Goal: Find specific page/section: Find specific page/section

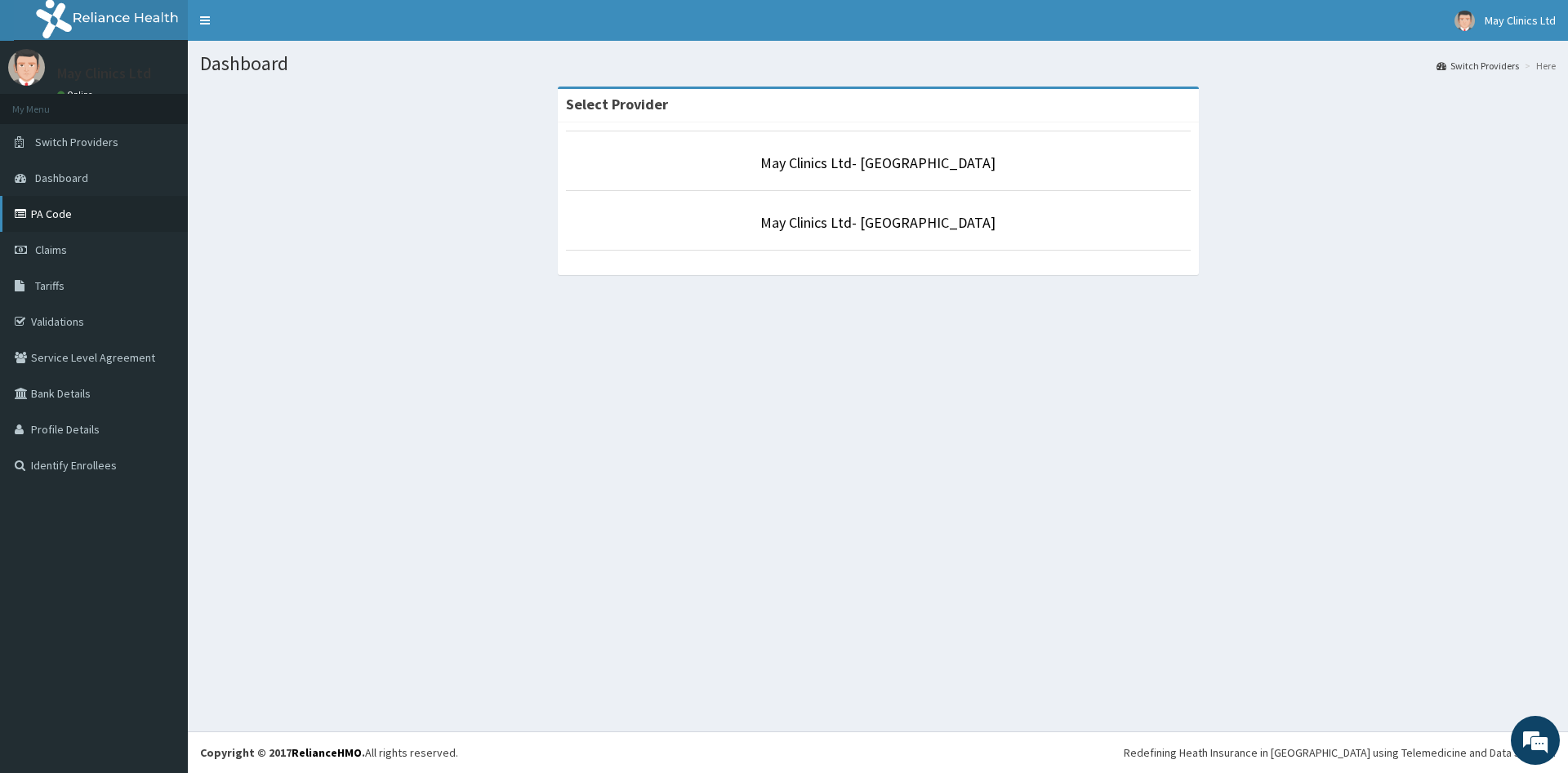
click at [42, 222] on link "PA Code" at bounding box center [94, 214] width 187 height 36
click at [62, 205] on link "PA Code" at bounding box center [94, 214] width 187 height 36
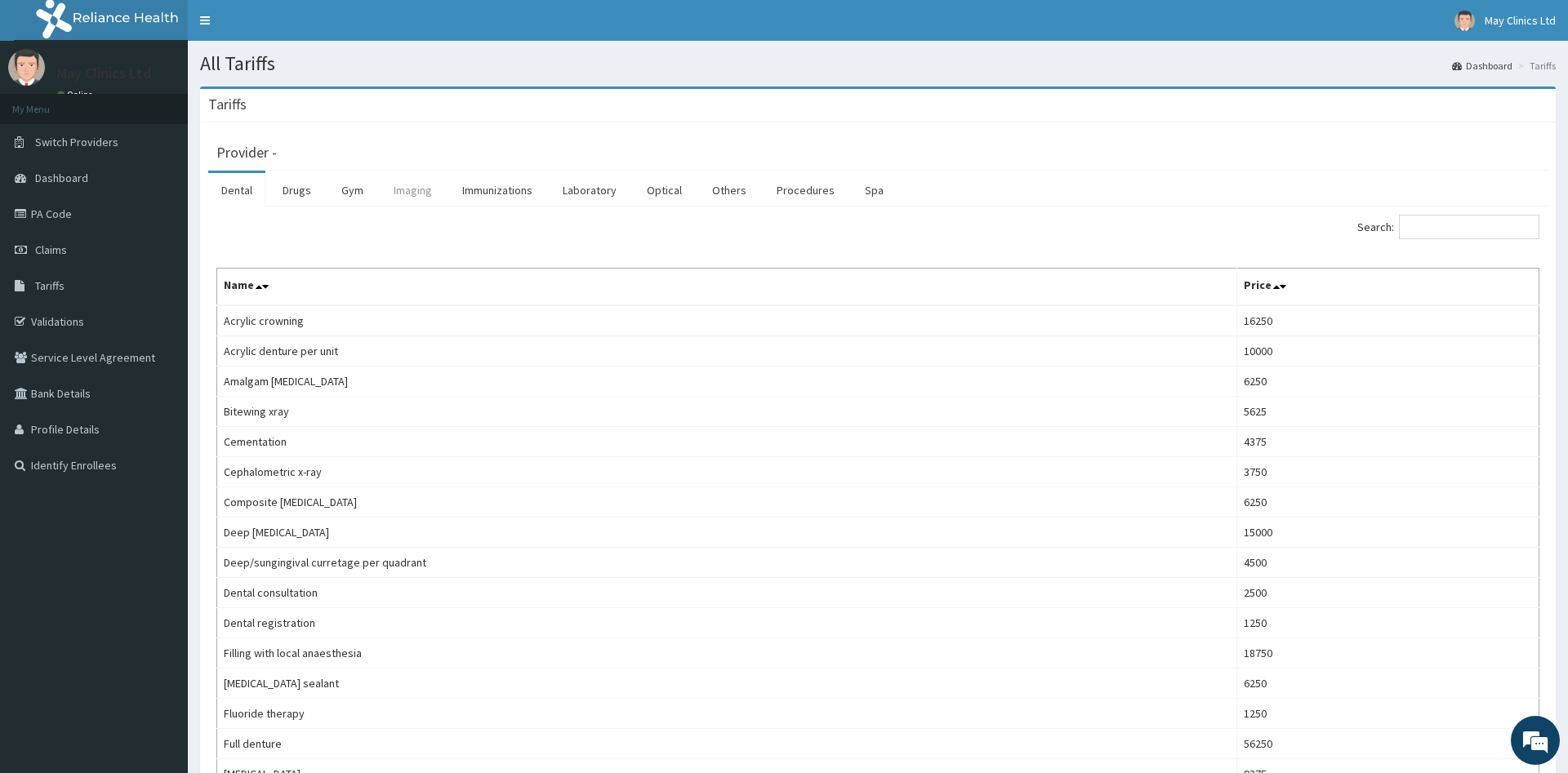
click at [421, 197] on link "Imaging" at bounding box center [413, 189] width 64 height 34
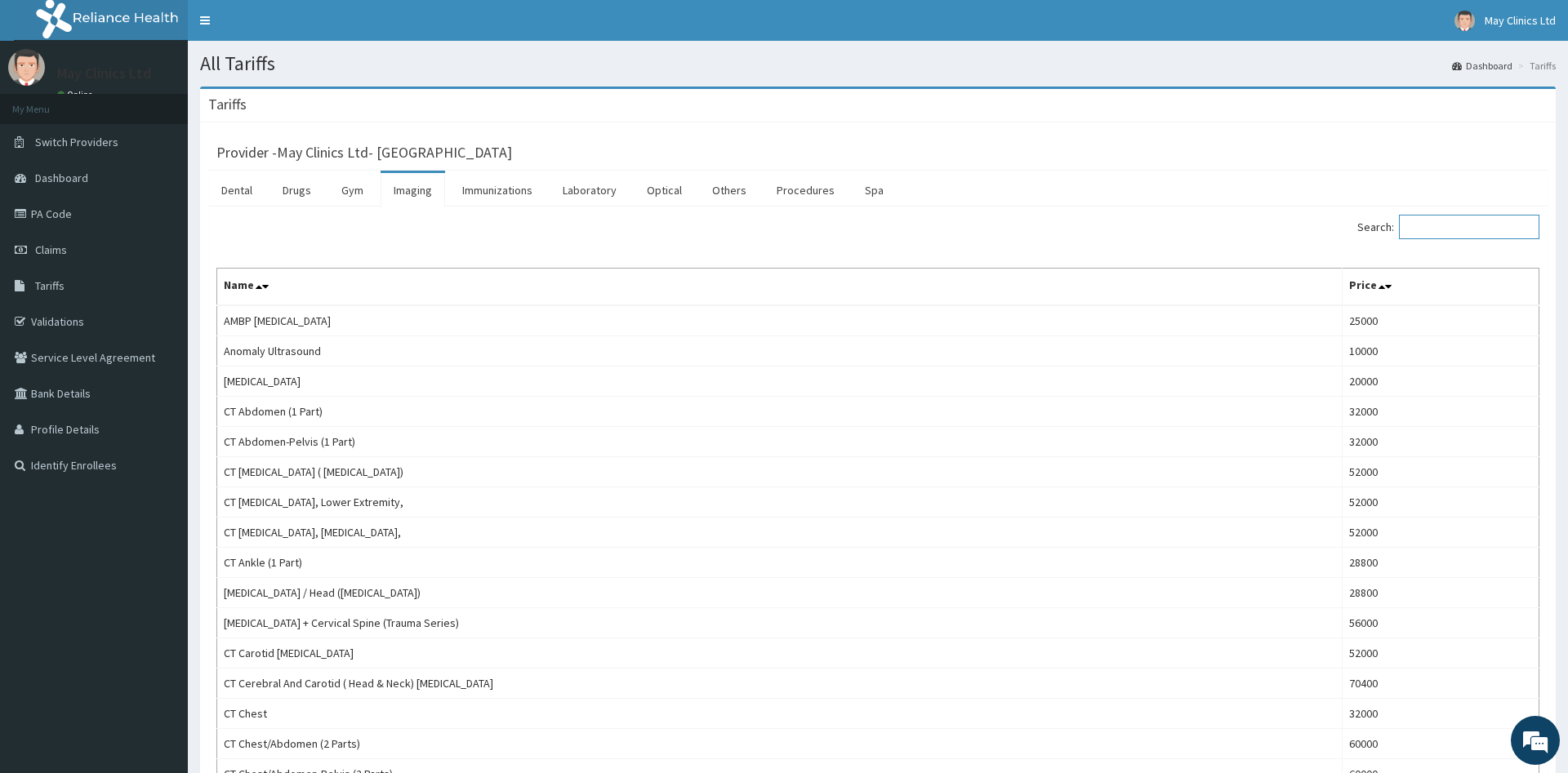
click at [1433, 231] on input "Search:" at bounding box center [1468, 226] width 141 height 24
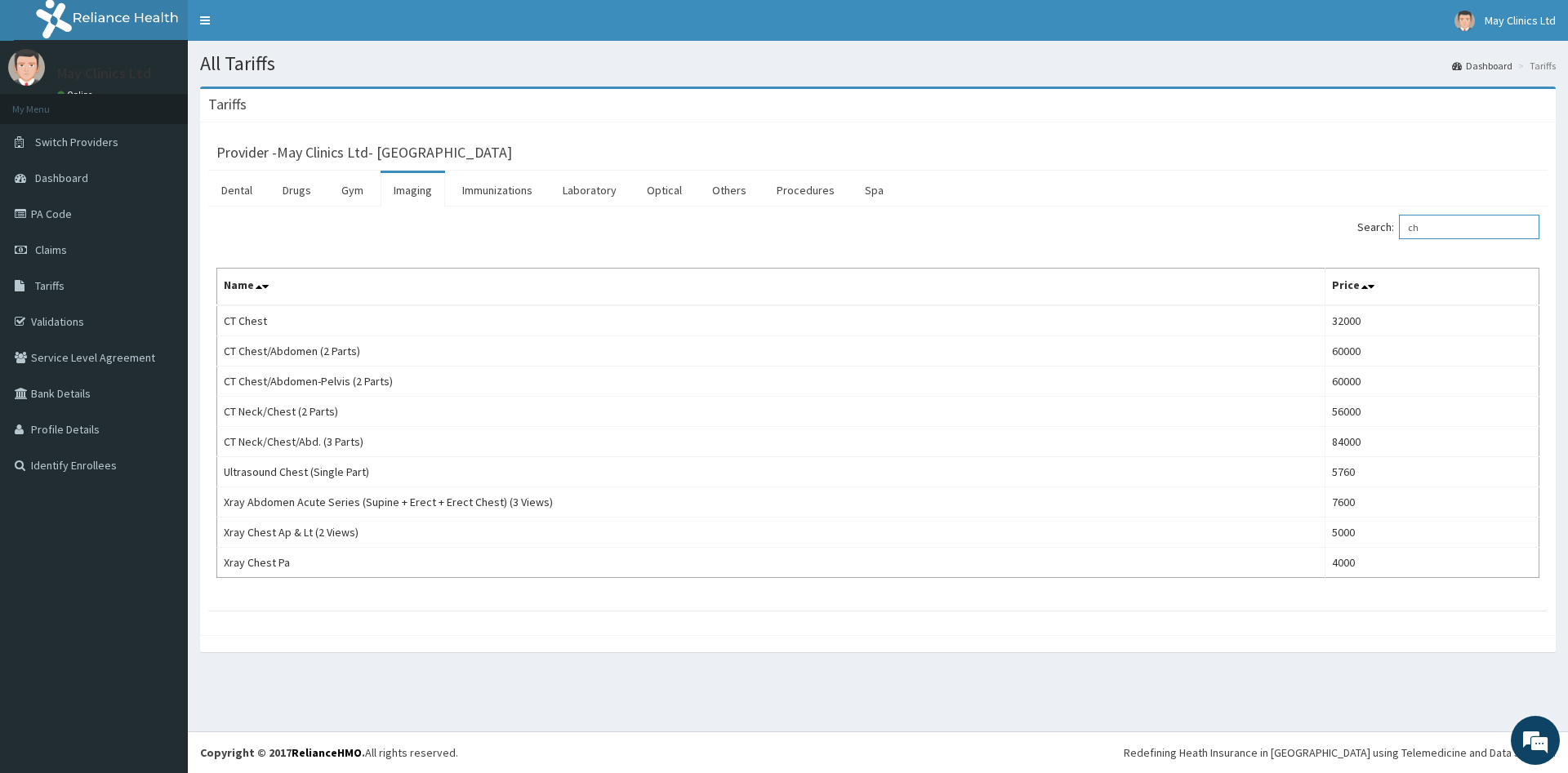
type input "c"
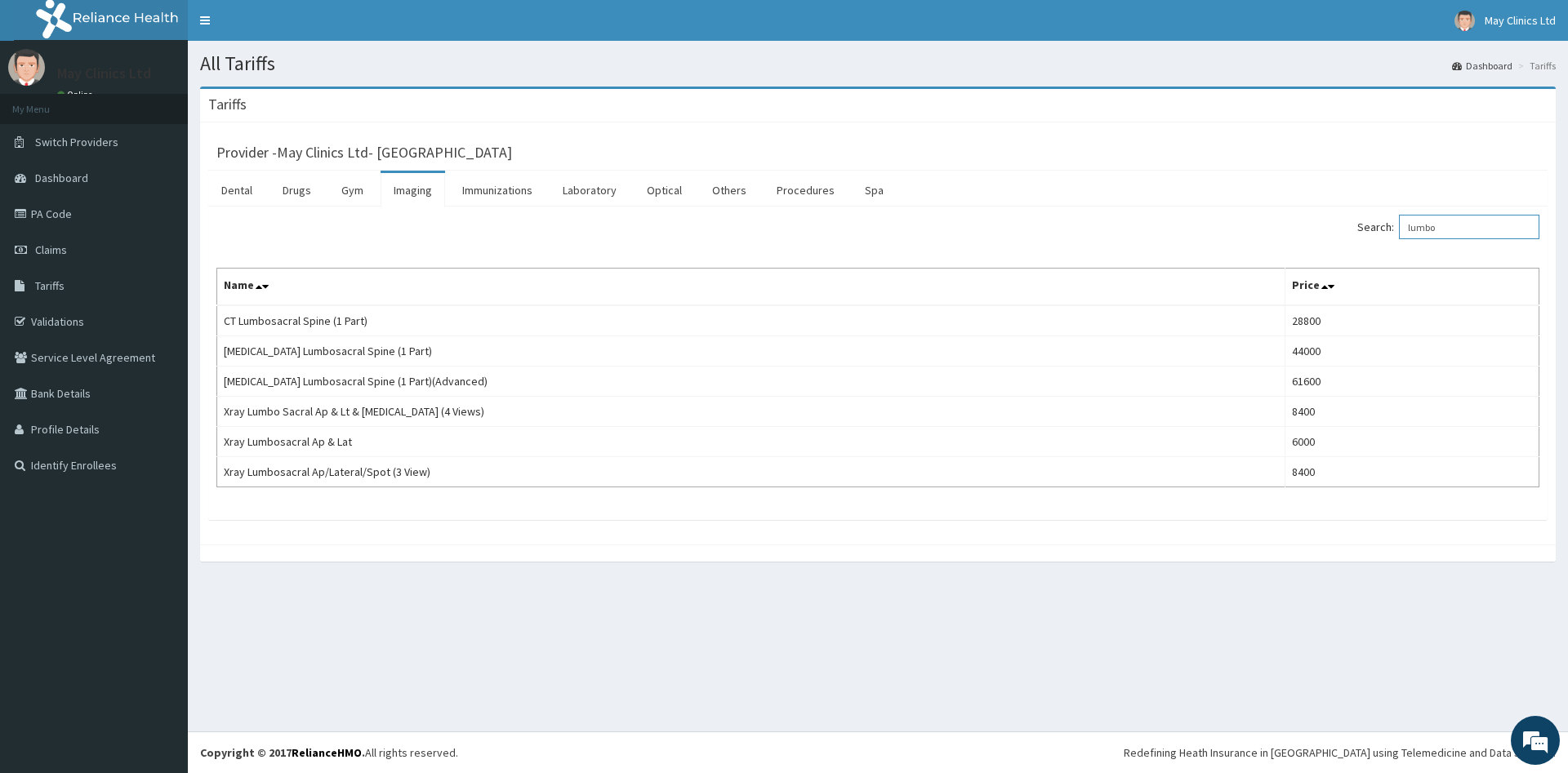
click at [1455, 227] on input "lumbo" at bounding box center [1468, 226] width 141 height 24
type input "l"
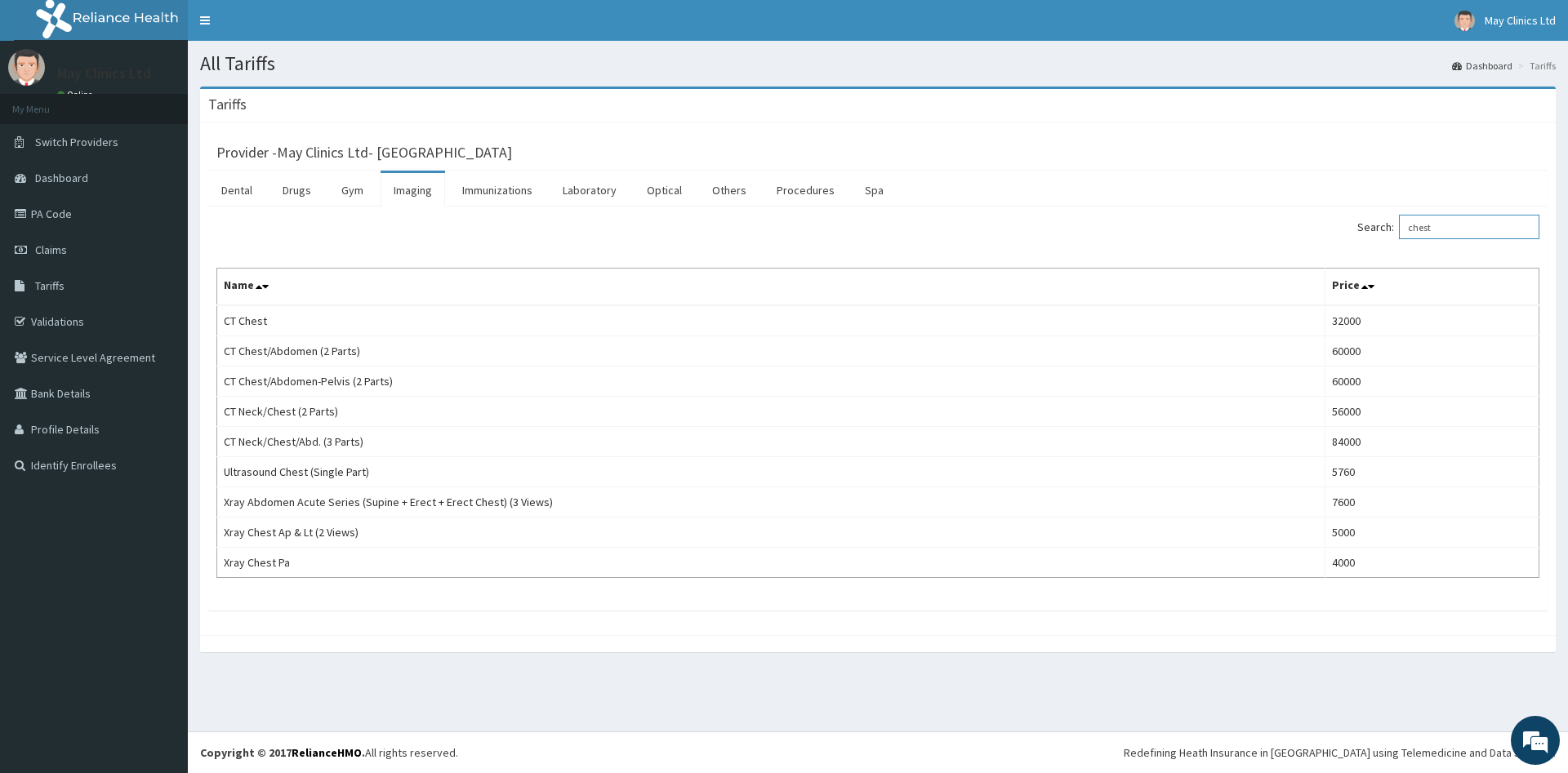
type input "chest"
click at [70, 207] on link "PA Code" at bounding box center [94, 214] width 187 height 36
